Goal: Download file/media

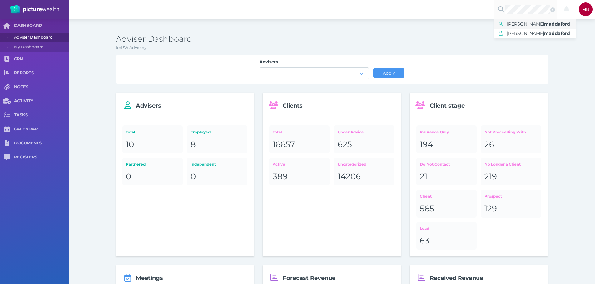
click at [544, 25] on span "maddaford" at bounding box center [557, 24] width 26 height 6
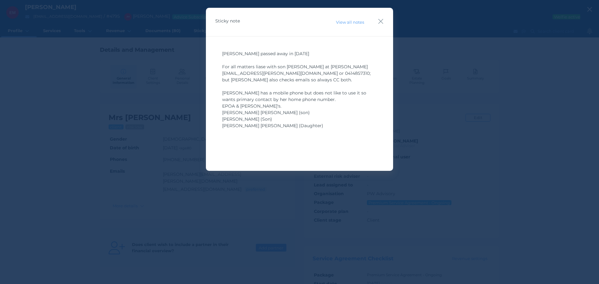
click at [384, 21] on div "Sticky note View all notes" at bounding box center [299, 22] width 187 height 29
click at [380, 20] on icon "button" at bounding box center [381, 21] width 5 height 5
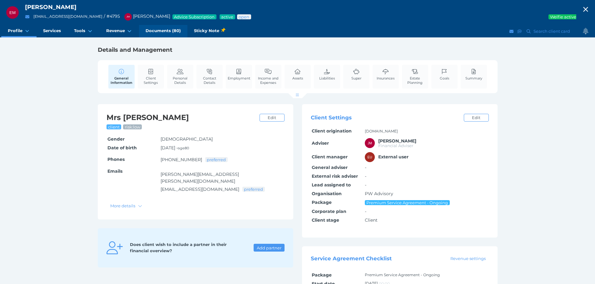
click at [164, 31] on span "Documents (80)" at bounding box center [162, 30] width 35 height 5
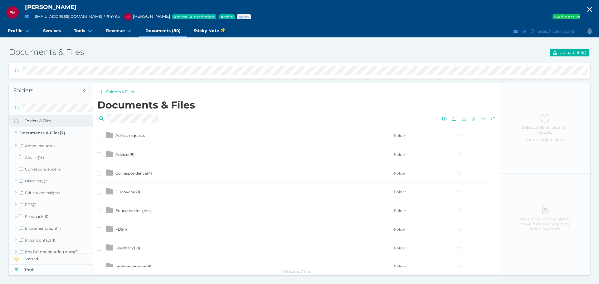
click at [128, 153] on span "Advice ( 18 )" at bounding box center [124, 154] width 19 height 5
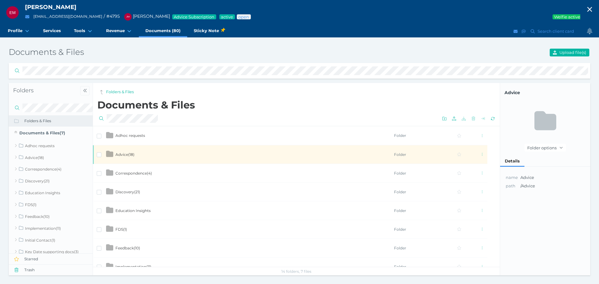
click at [115, 154] on td at bounding box center [109, 154] width 11 height 19
click at [127, 155] on span "Advice ( 18 )" at bounding box center [124, 154] width 19 height 5
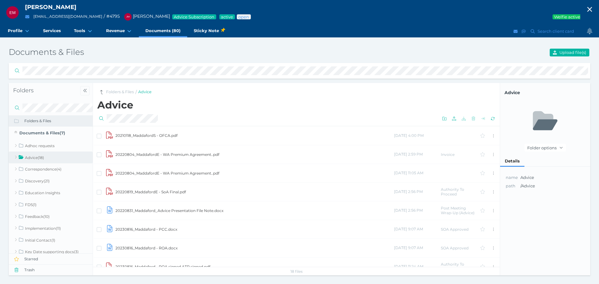
click at [138, 189] on td "20220819_MaddafordE - SoA Final.pdf" at bounding box center [254, 192] width 279 height 19
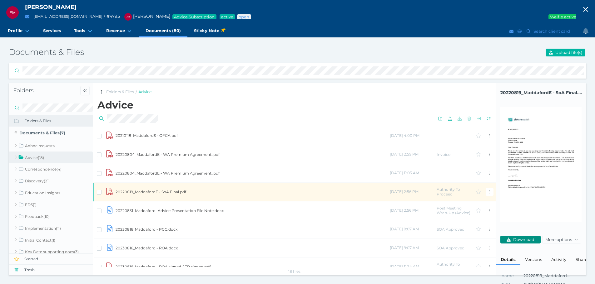
click at [524, 240] on span "Download" at bounding box center [524, 239] width 25 height 5
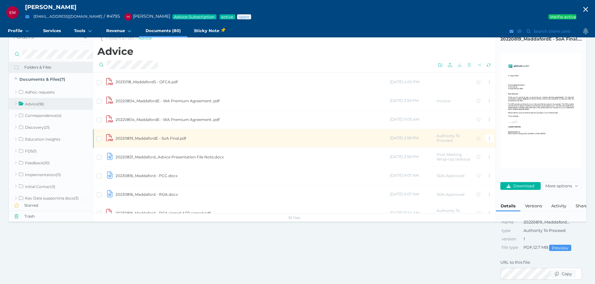
click at [178, 130] on td "20220819_MaddafordE - SoA Final.pdf" at bounding box center [252, 138] width 274 height 19
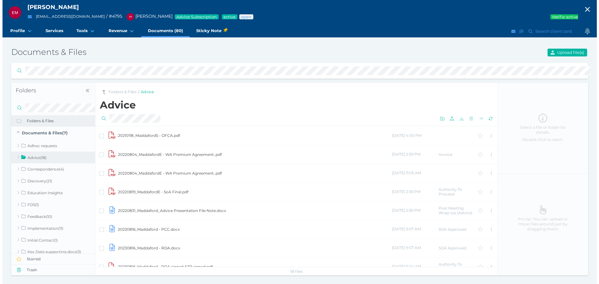
scroll to position [0, 0]
